Goal: Find specific page/section: Find specific page/section

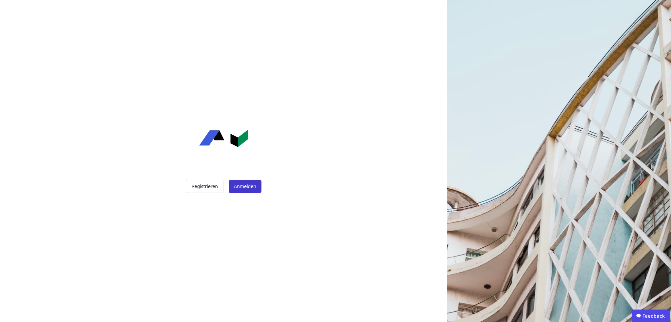
click at [239, 180] on button "Anmelden" at bounding box center [245, 186] width 33 height 13
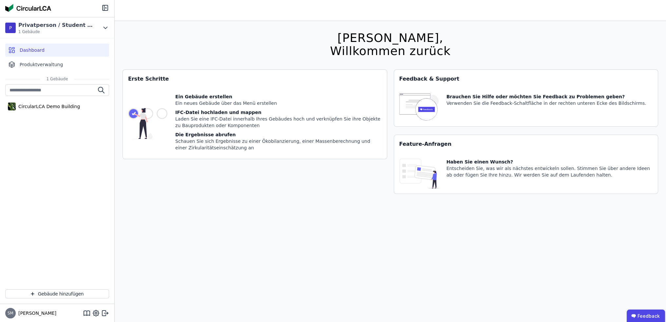
click at [30, 8] on img at bounding box center [28, 8] width 46 height 8
click at [96, 318] on div "SM Simon" at bounding box center [57, 313] width 114 height 18
click at [96, 315] on icon at bounding box center [96, 313] width 8 height 8
select select "*"
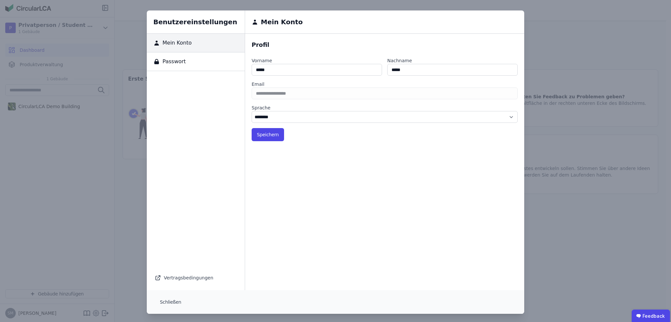
click at [96, 315] on div "Benutzereinstellungen Mein Konto Passwort Vertragsbedingungen Mein Konto Profil…" at bounding box center [335, 162] width 671 height 324
click at [27, 314] on div "Benutzereinstellungen Mein Konto Passwort Vertragsbedingungen Mein Konto Profil…" at bounding box center [335, 162] width 671 height 324
click at [173, 296] on button "Schließen" at bounding box center [171, 301] width 32 height 13
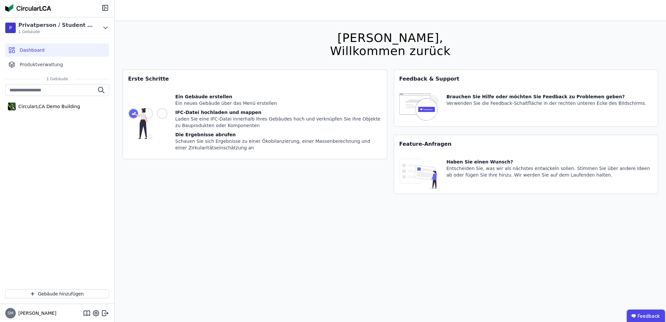
click at [22, 311] on span "[PERSON_NAME]" at bounding box center [36, 313] width 41 height 7
click at [9, 314] on span "SM" at bounding box center [11, 313] width 6 height 4
click at [65, 107] on div "CircularLCA Demo Building" at bounding box center [48, 106] width 64 height 7
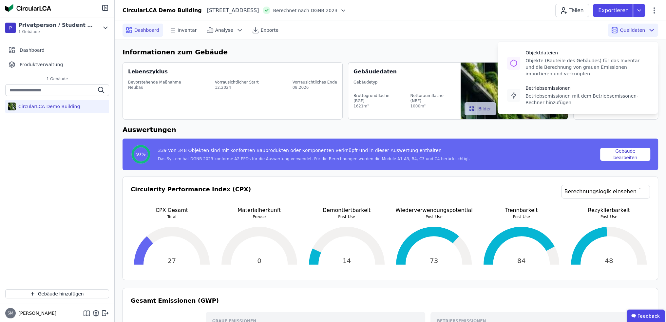
click at [618, 25] on div "Quelldaten Objektdateien Objekte (Bauteile des Gebäudes) für das Inventar und d…" at bounding box center [633, 30] width 50 height 13
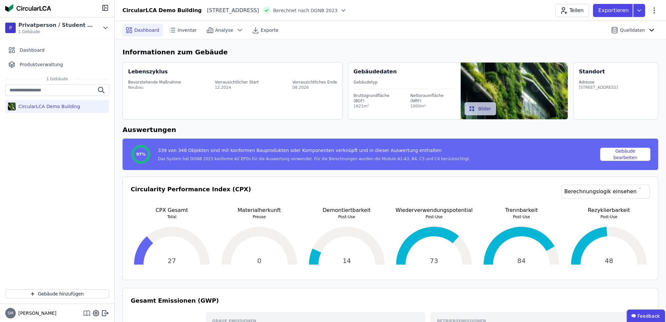
click at [87, 311] on icon at bounding box center [87, 313] width 0 height 4
